Goal: Browse casually

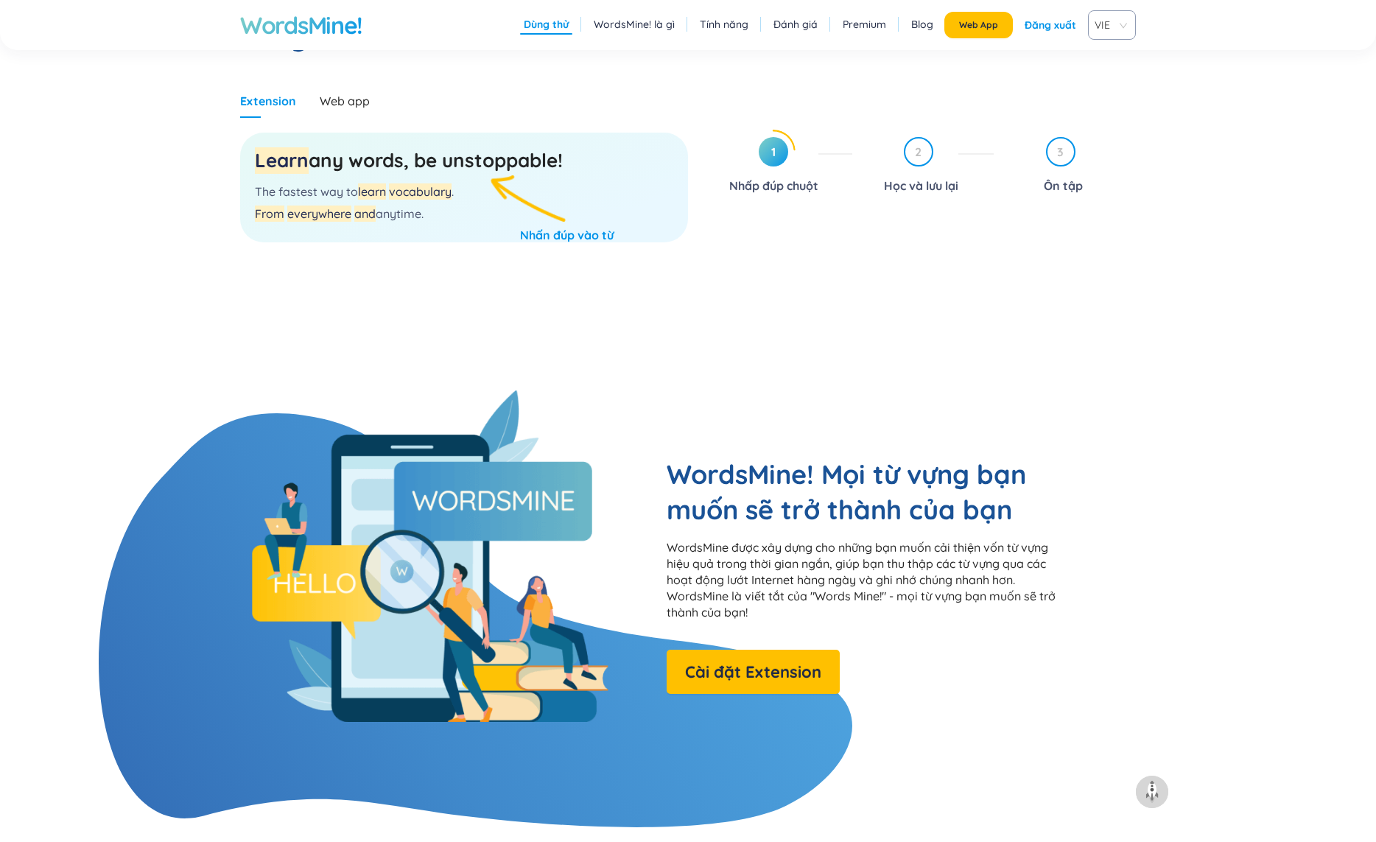
scroll to position [802, 0]
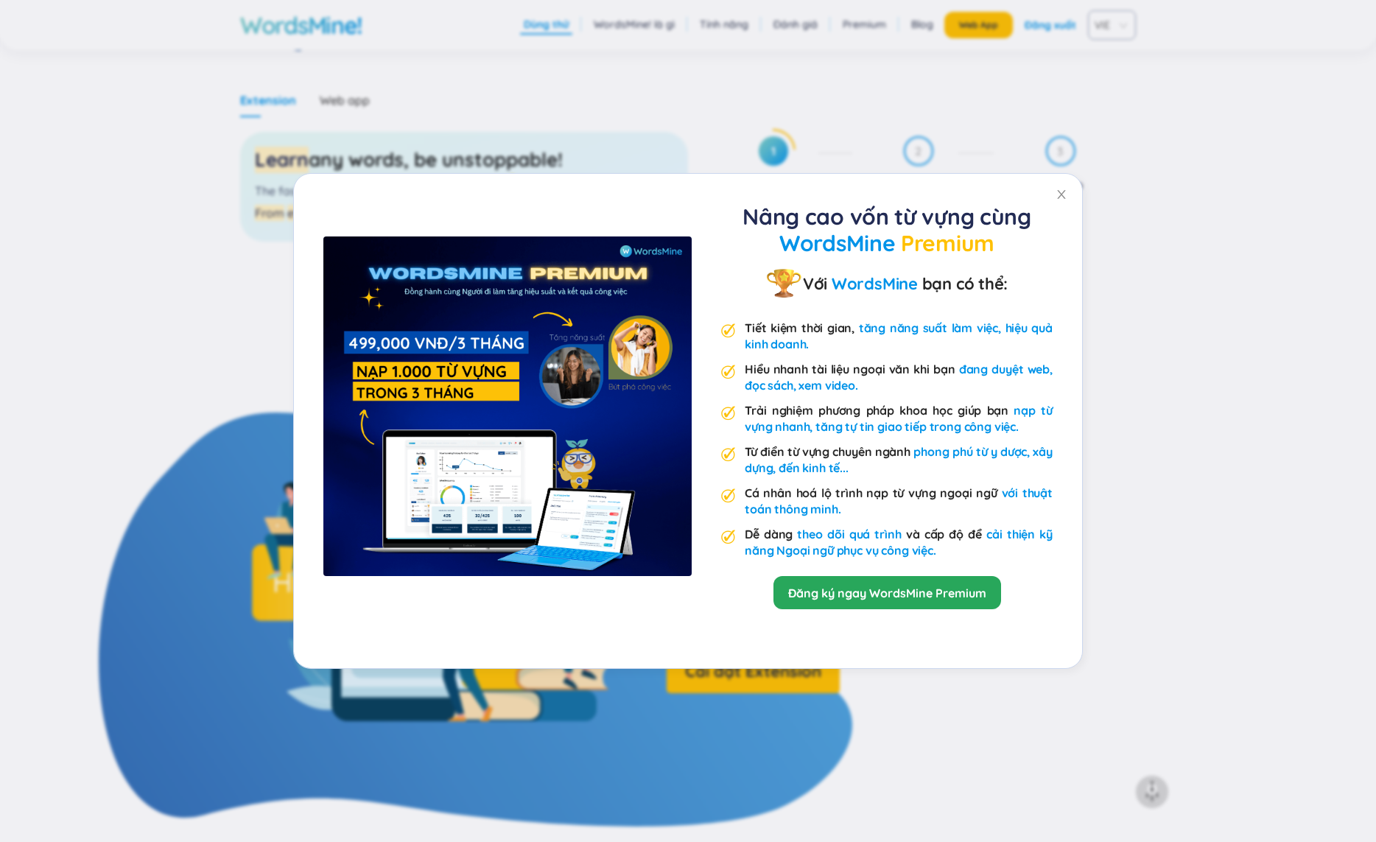
click at [934, 746] on div "Nâng cao vốn từ vựng cùng WordsMine Premium Với WordsMine bạn có thể: Tiết kiệm…" at bounding box center [688, 421] width 1376 height 842
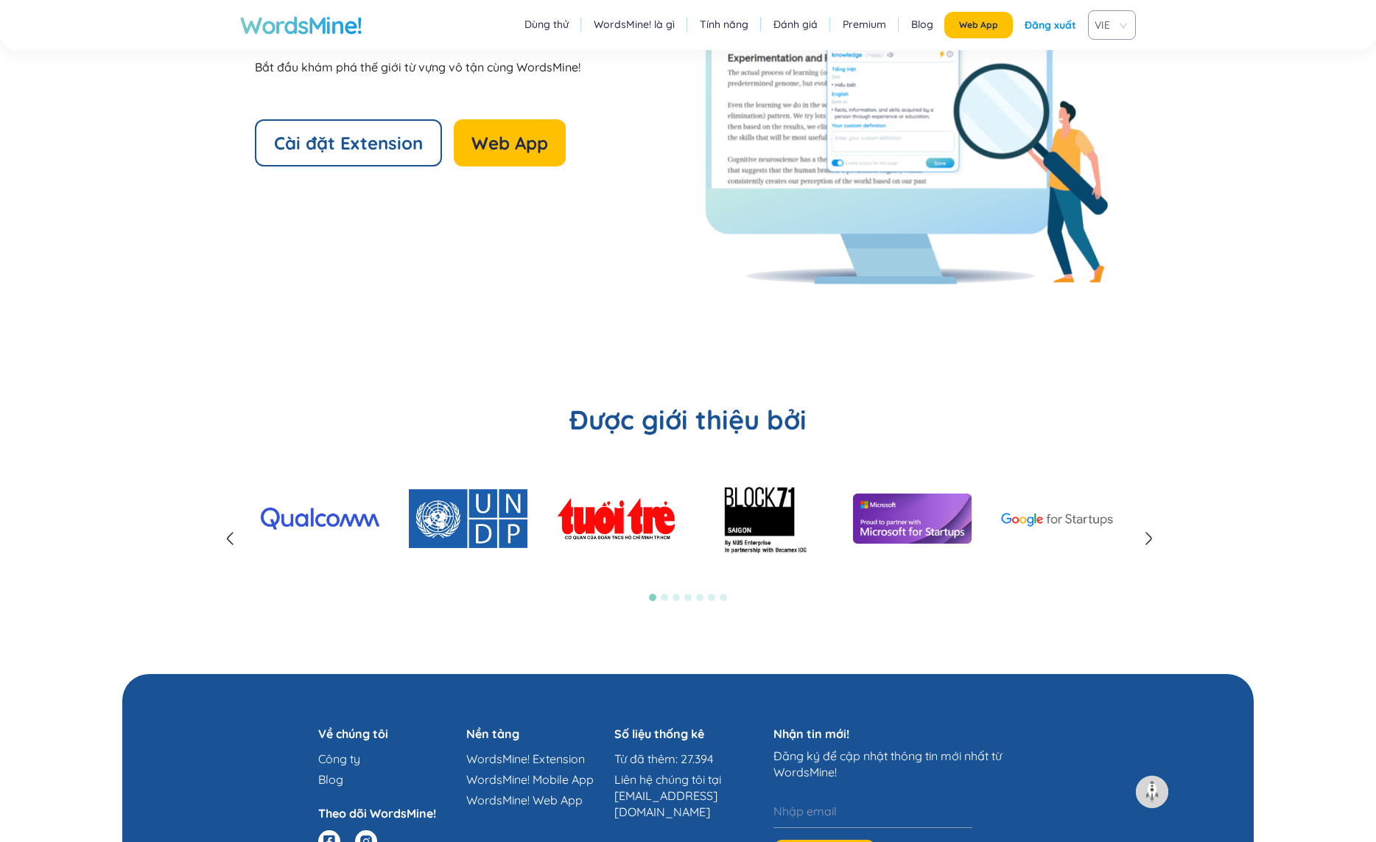
scroll to position [3393, 0]
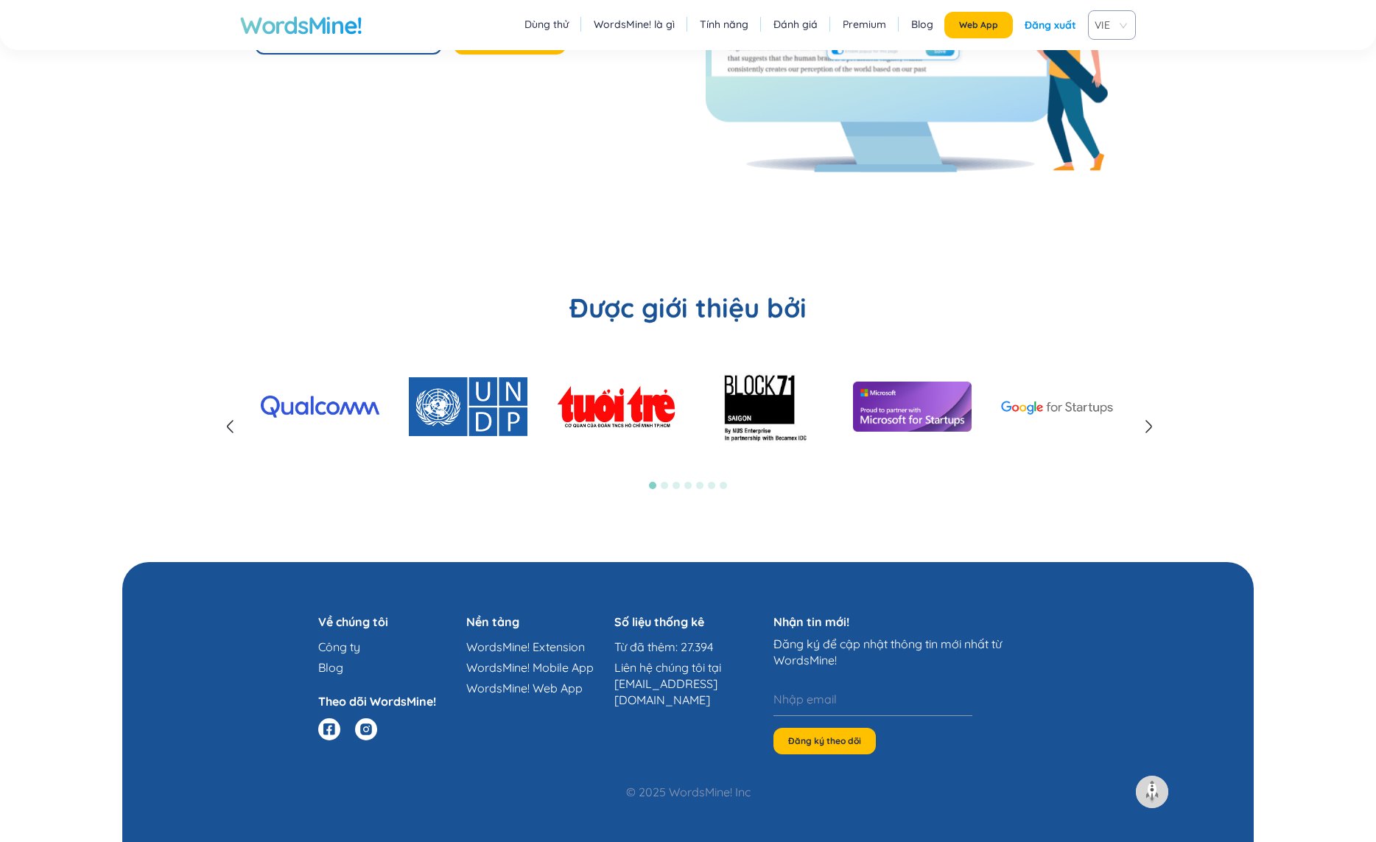
click at [1157, 427] on icon at bounding box center [1149, 427] width 18 height 18
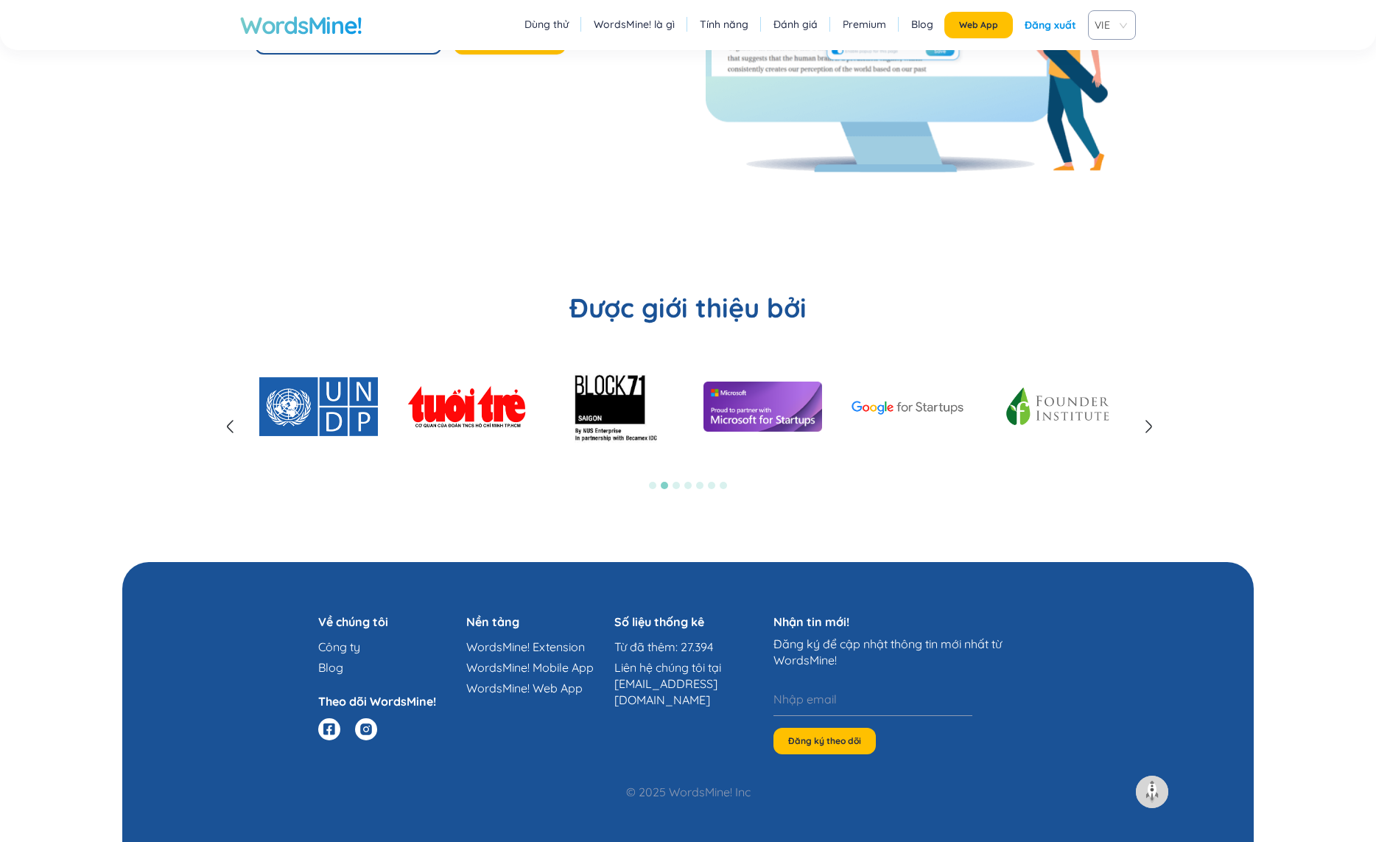
click at [1148, 428] on icon at bounding box center [1149, 427] width 18 height 18
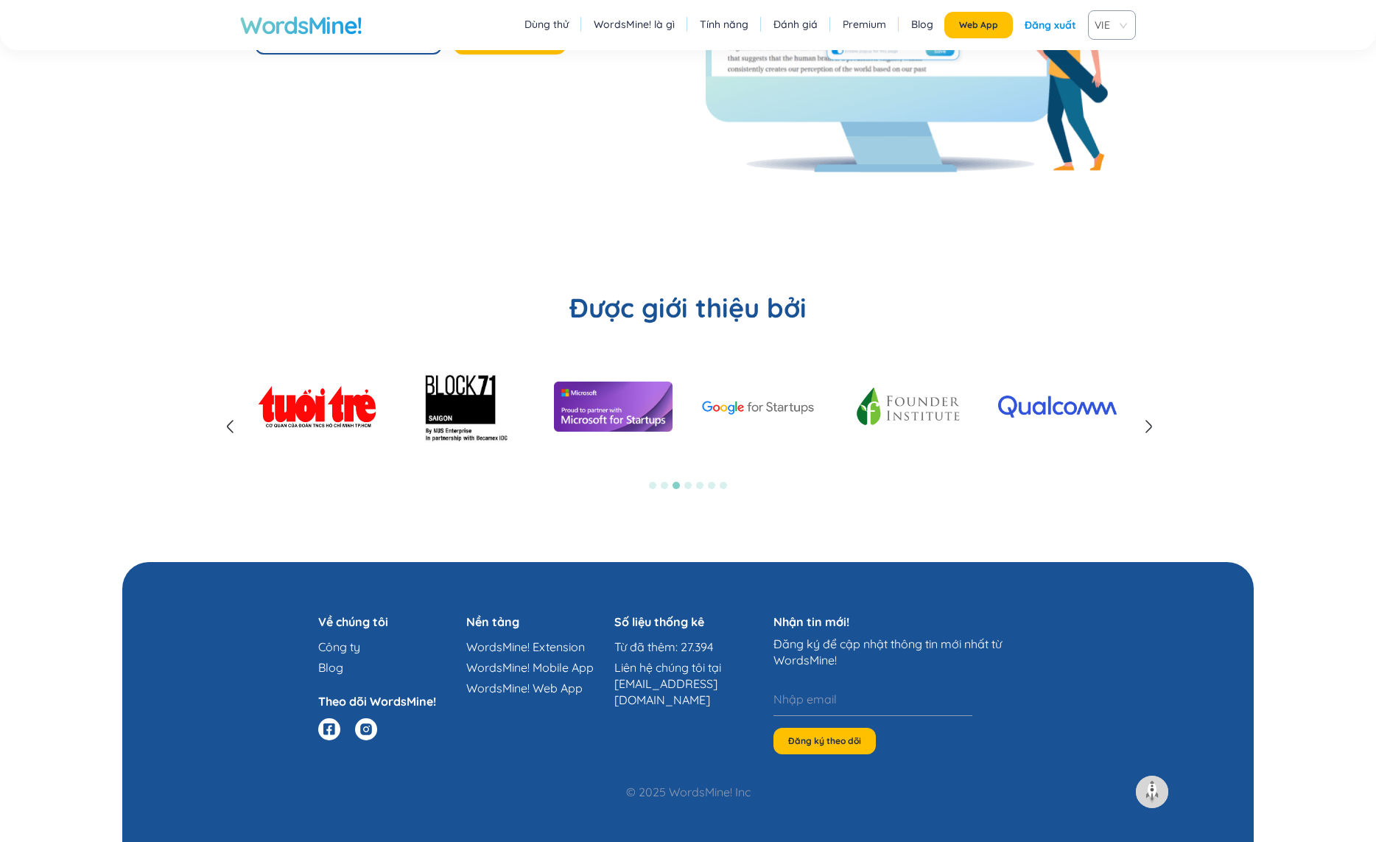
click at [1148, 428] on icon at bounding box center [1149, 427] width 18 height 18
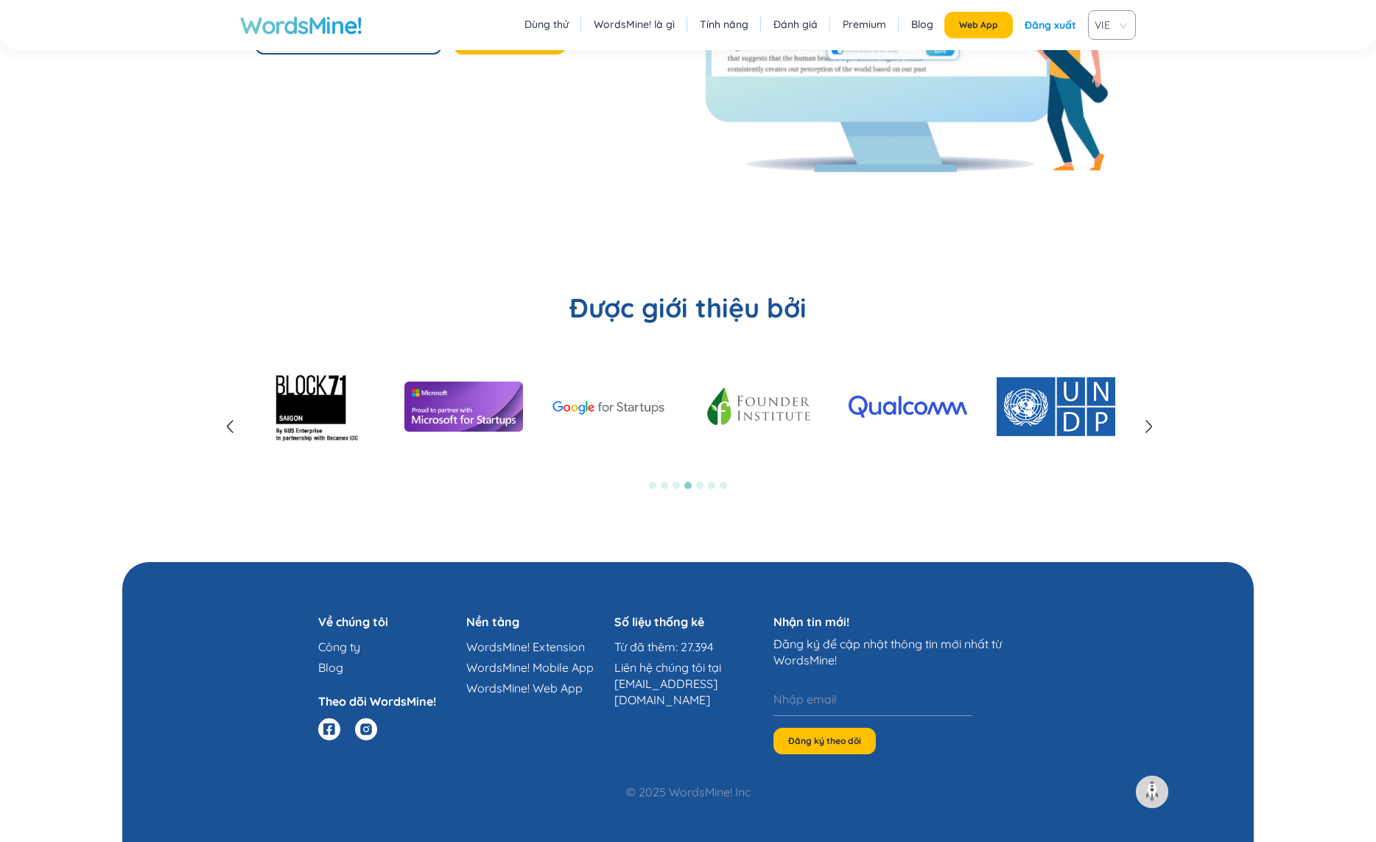
click at [1148, 428] on icon at bounding box center [1149, 427] width 18 height 18
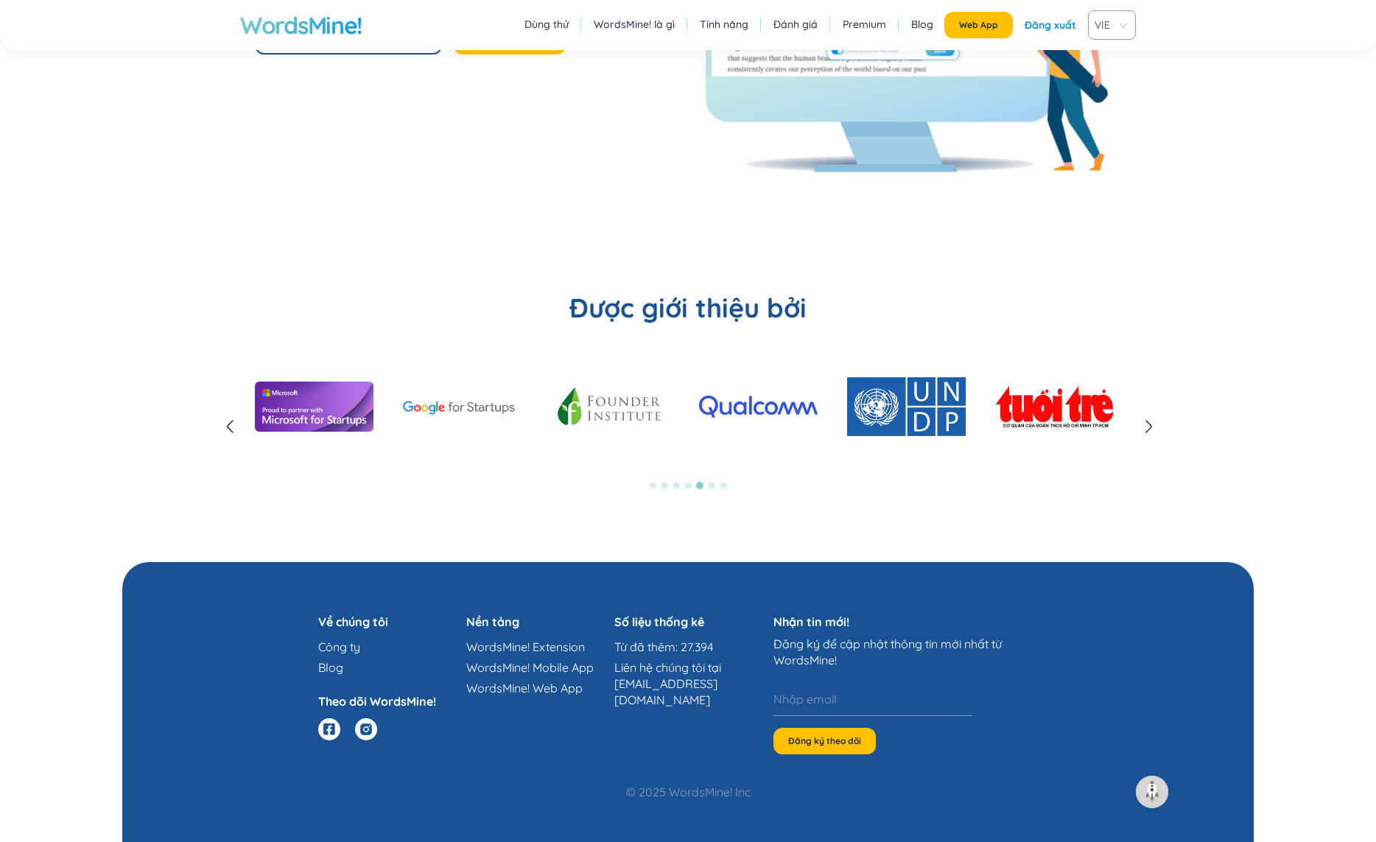
click at [1148, 428] on icon at bounding box center [1149, 427] width 18 height 18
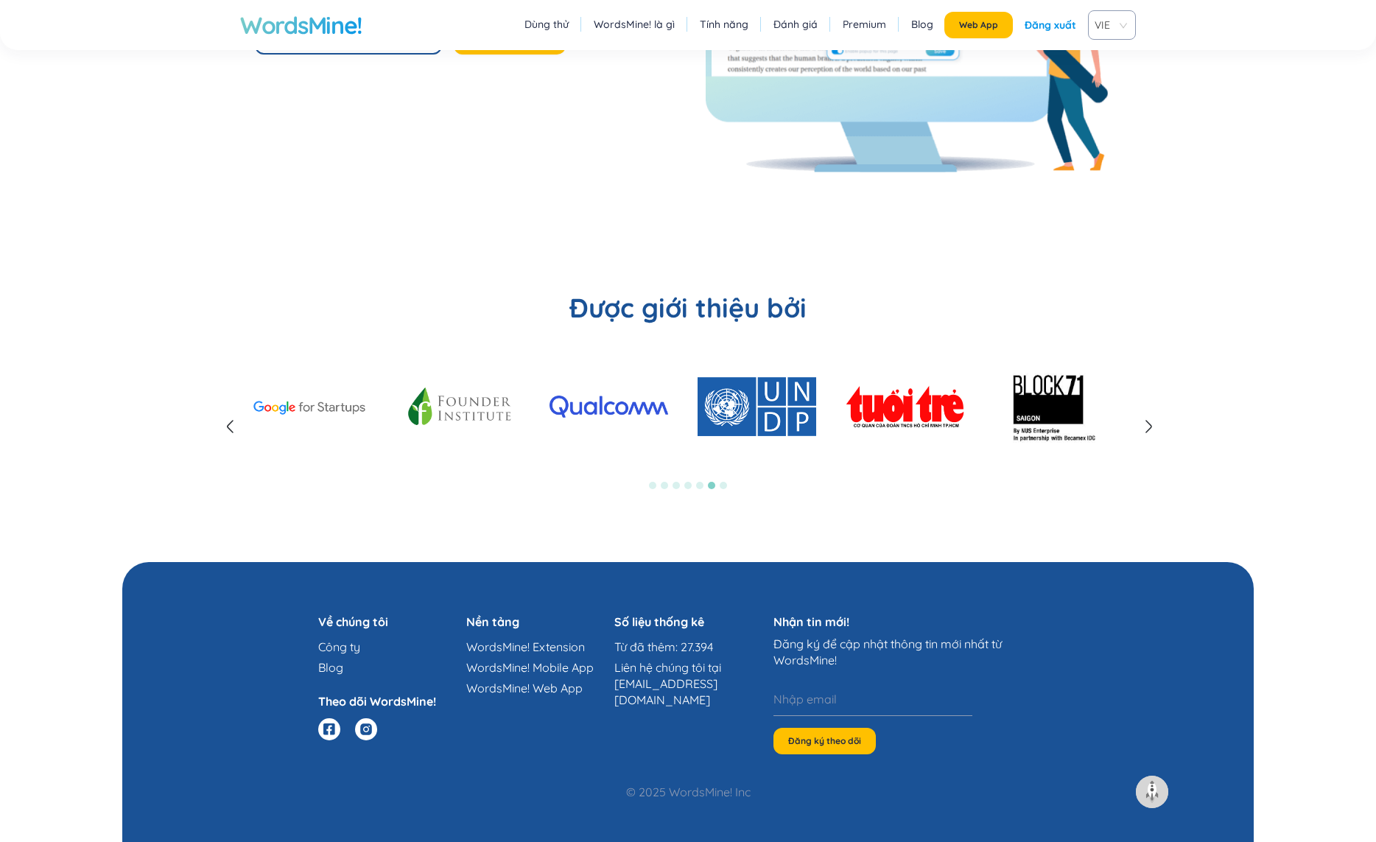
click at [1148, 428] on icon at bounding box center [1149, 427] width 18 height 18
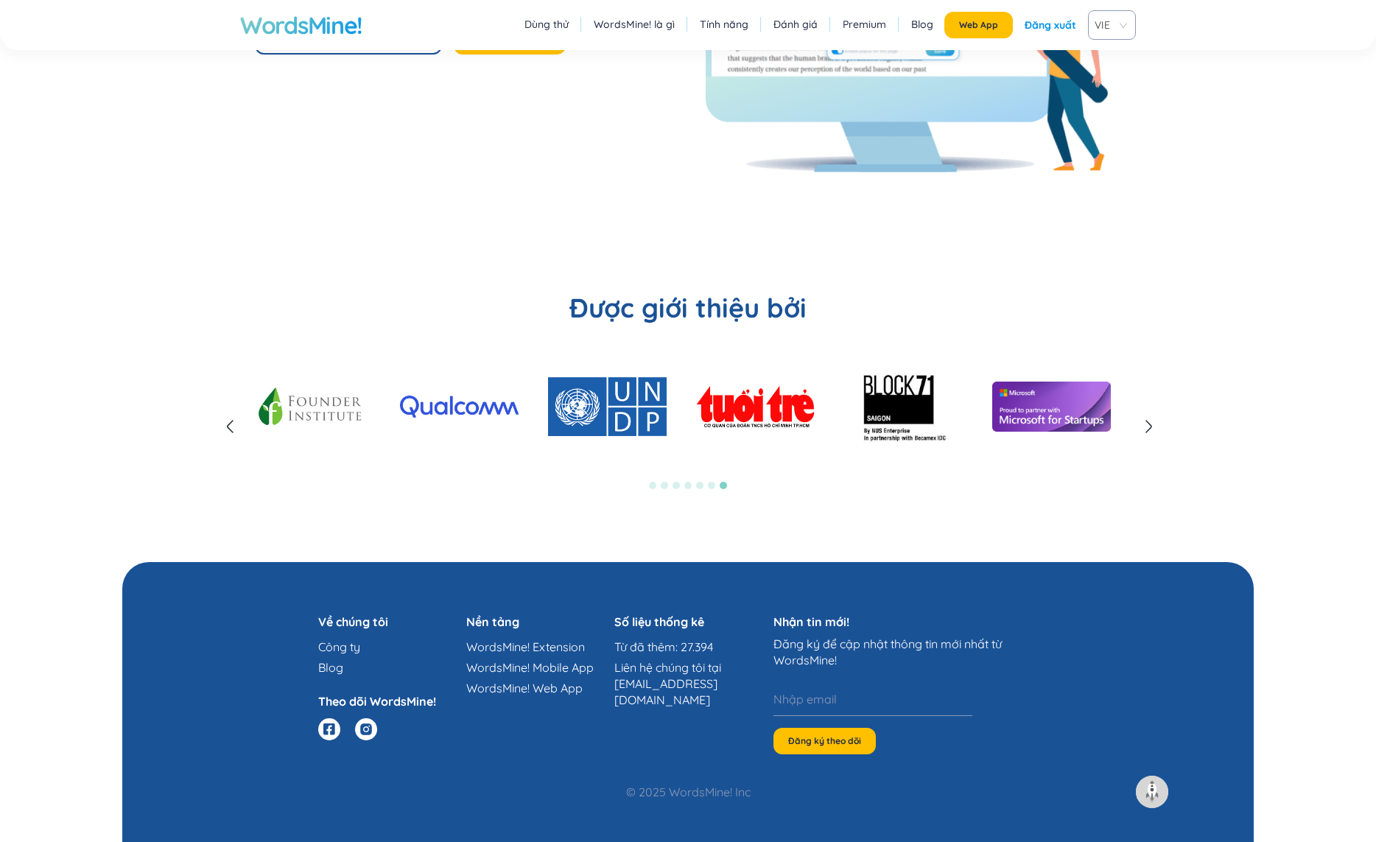
click at [1148, 428] on icon at bounding box center [1149, 427] width 18 height 18
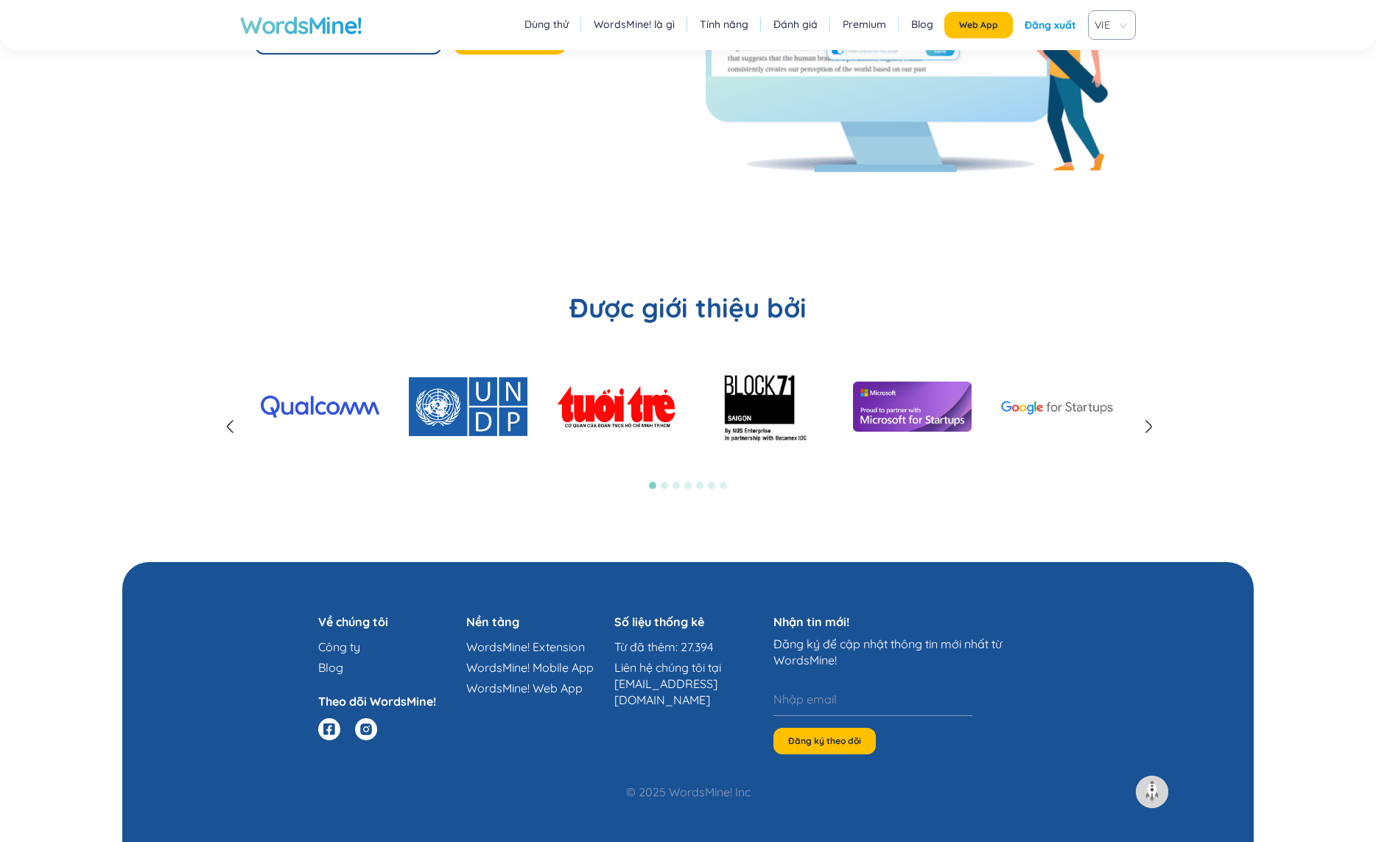
click at [1148, 428] on icon at bounding box center [1149, 427] width 18 height 18
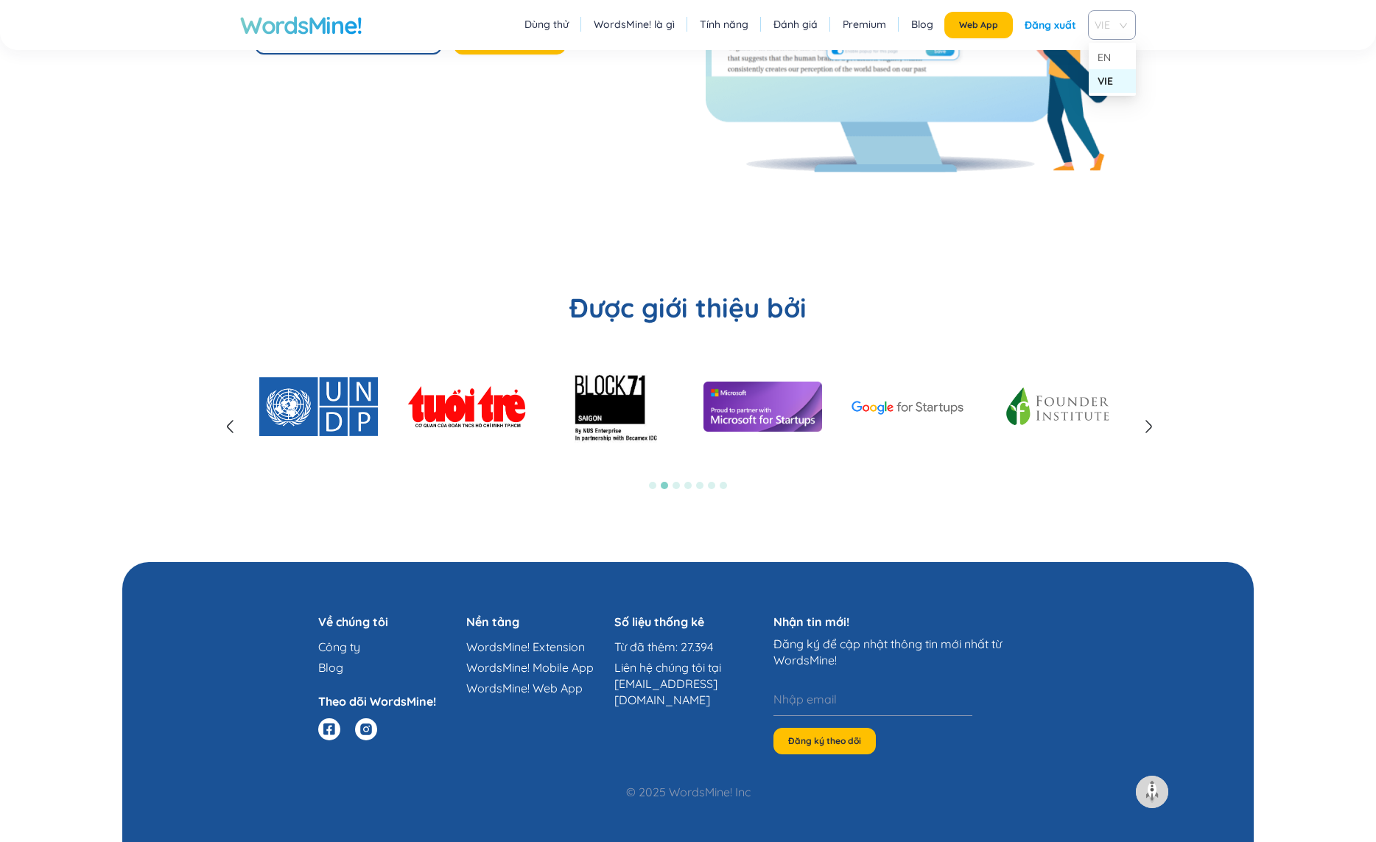
click at [1121, 26] on span "VIE" at bounding box center [1109, 25] width 29 height 22
click at [1118, 59] on div "EN" at bounding box center [1112, 57] width 29 height 16
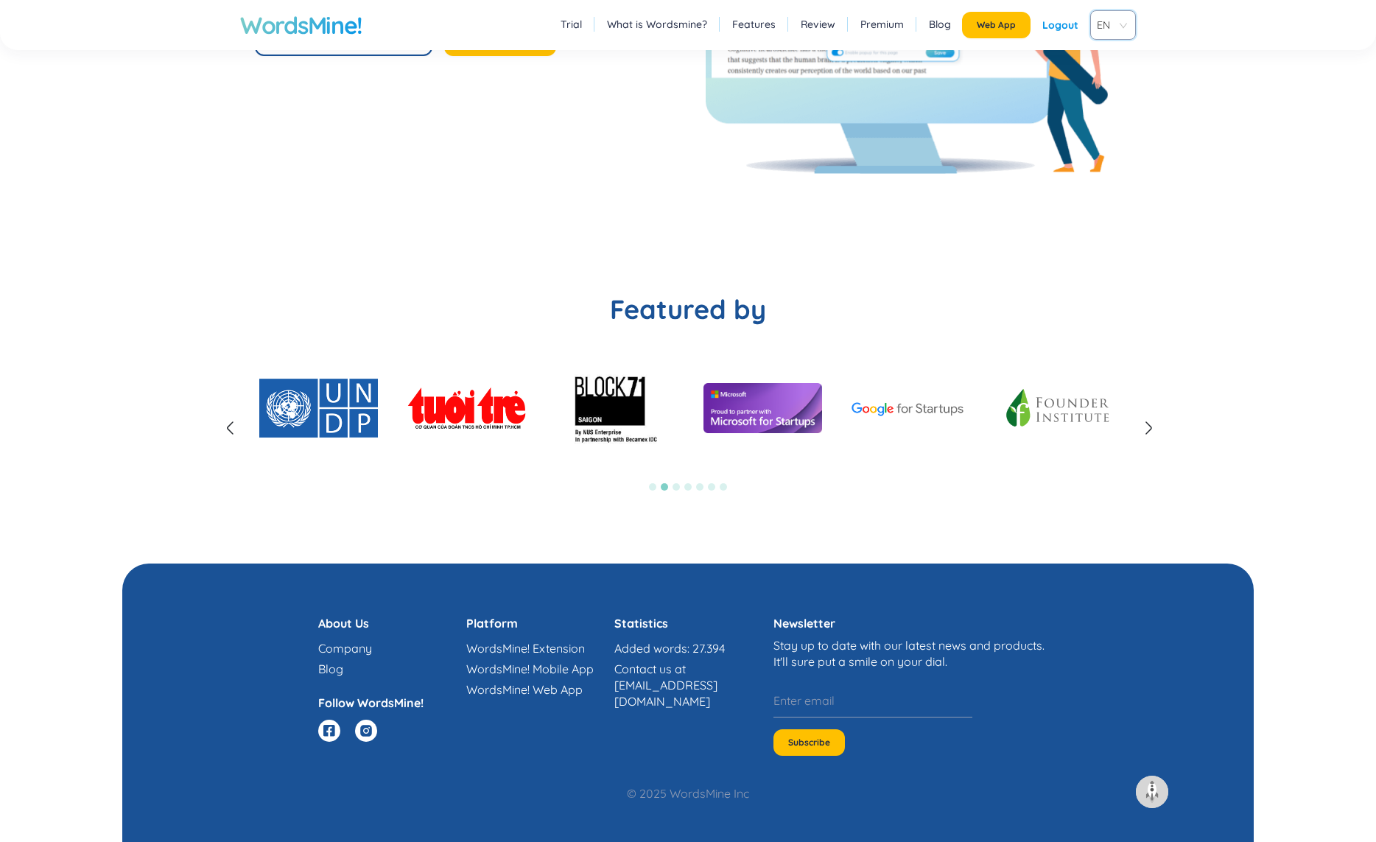
scroll to position [3394, 0]
